Goal: Task Accomplishment & Management: Manage account settings

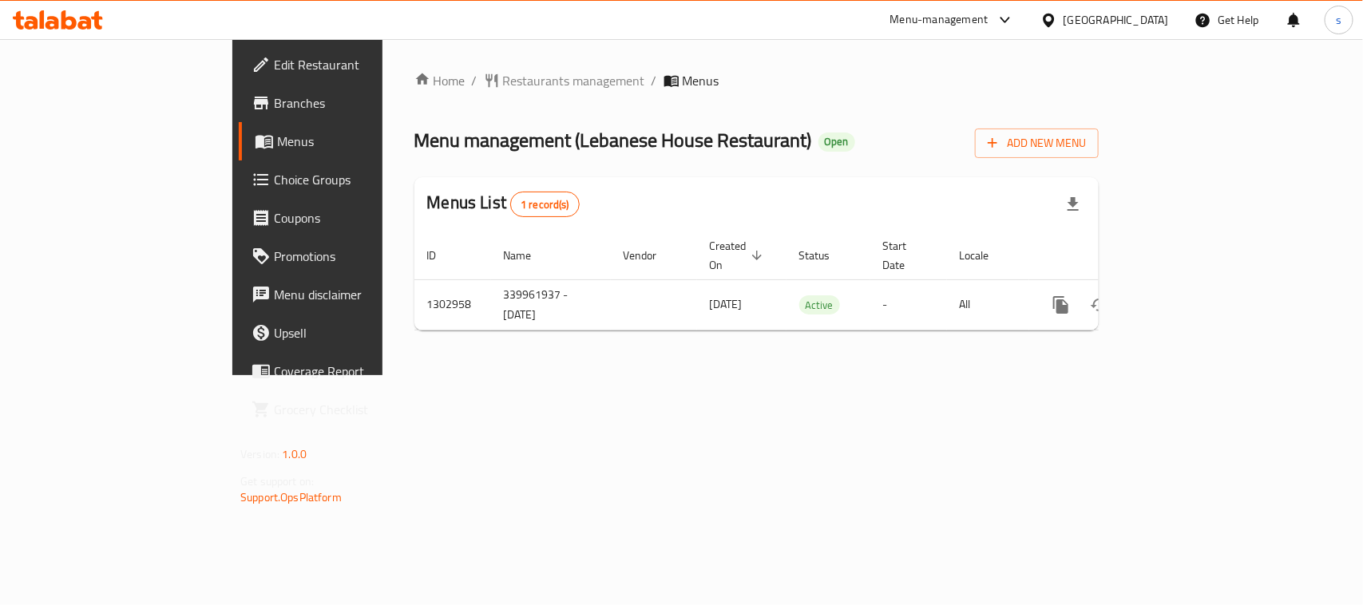
click at [999, 24] on icon at bounding box center [1005, 19] width 19 height 19
click at [892, 177] on div "Restaurant-Management" at bounding box center [853, 177] width 125 height 18
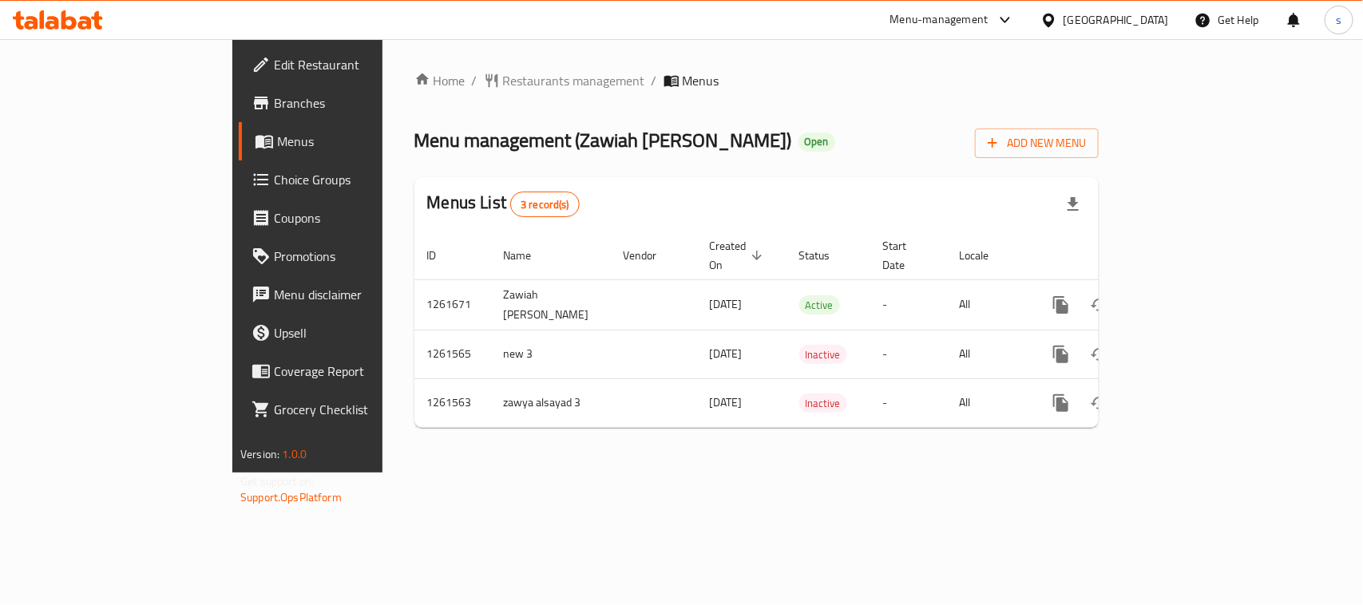
click at [1000, 14] on icon at bounding box center [1005, 19] width 19 height 19
click at [907, 169] on div "Restaurant-Management" at bounding box center [853, 177] width 125 height 18
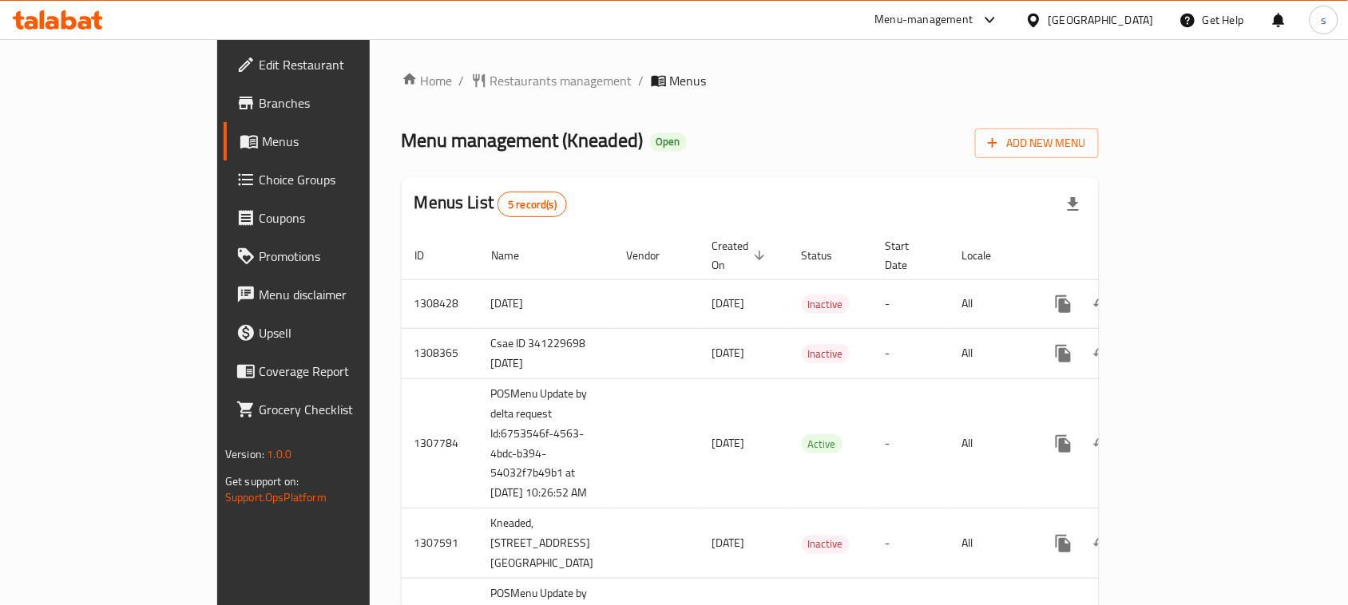
click at [948, 108] on div "Home / Restaurants management / Menus Menu management ( Kneaded ) Open Add New …" at bounding box center [750, 396] width 697 height 651
click at [988, 17] on icon at bounding box center [989, 19] width 19 height 19
click at [865, 176] on div "Restaurant-Management" at bounding box center [838, 177] width 125 height 18
